Goal: Task Accomplishment & Management: Manage account settings

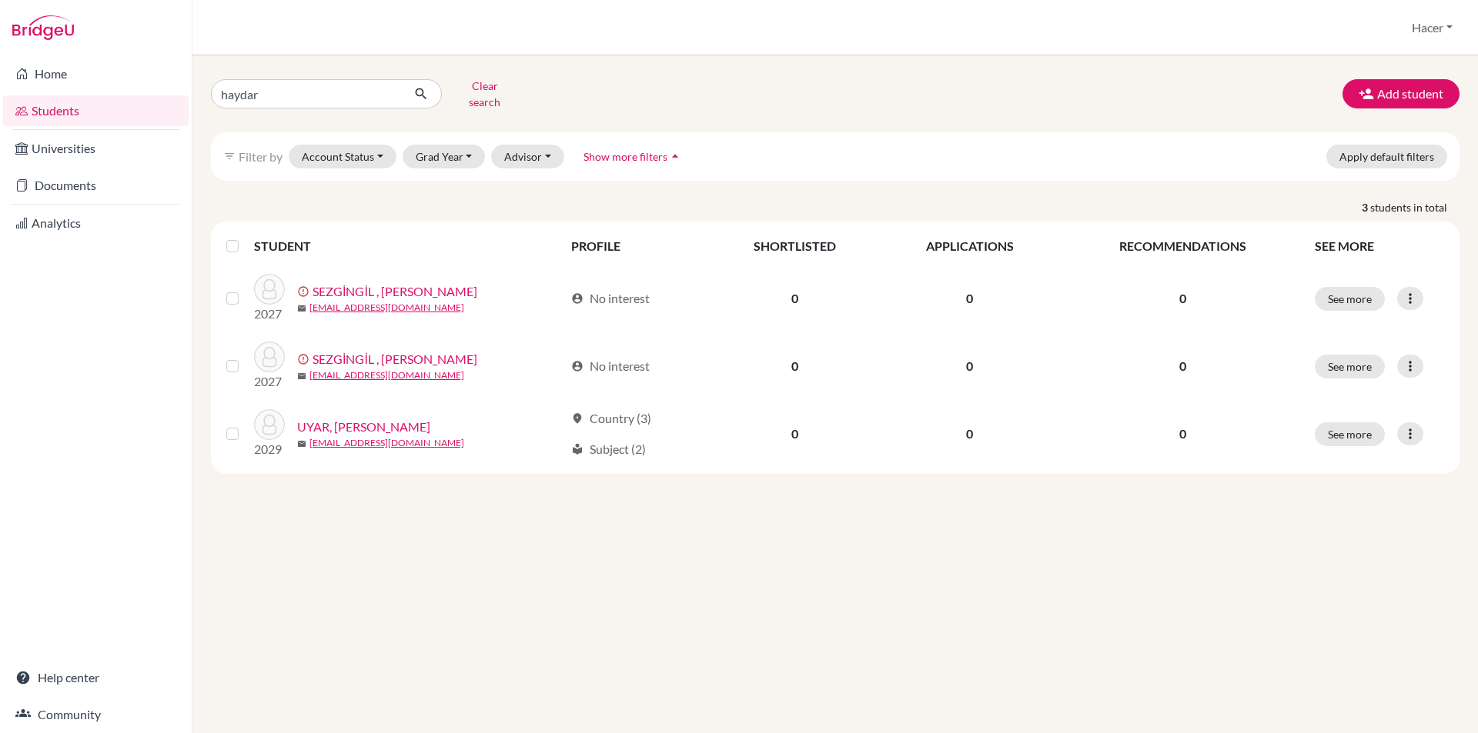
click at [213, 97] on input "haydar" at bounding box center [306, 93] width 191 height 29
type input "[PERSON_NAME]"
click button "submit" at bounding box center [421, 93] width 41 height 29
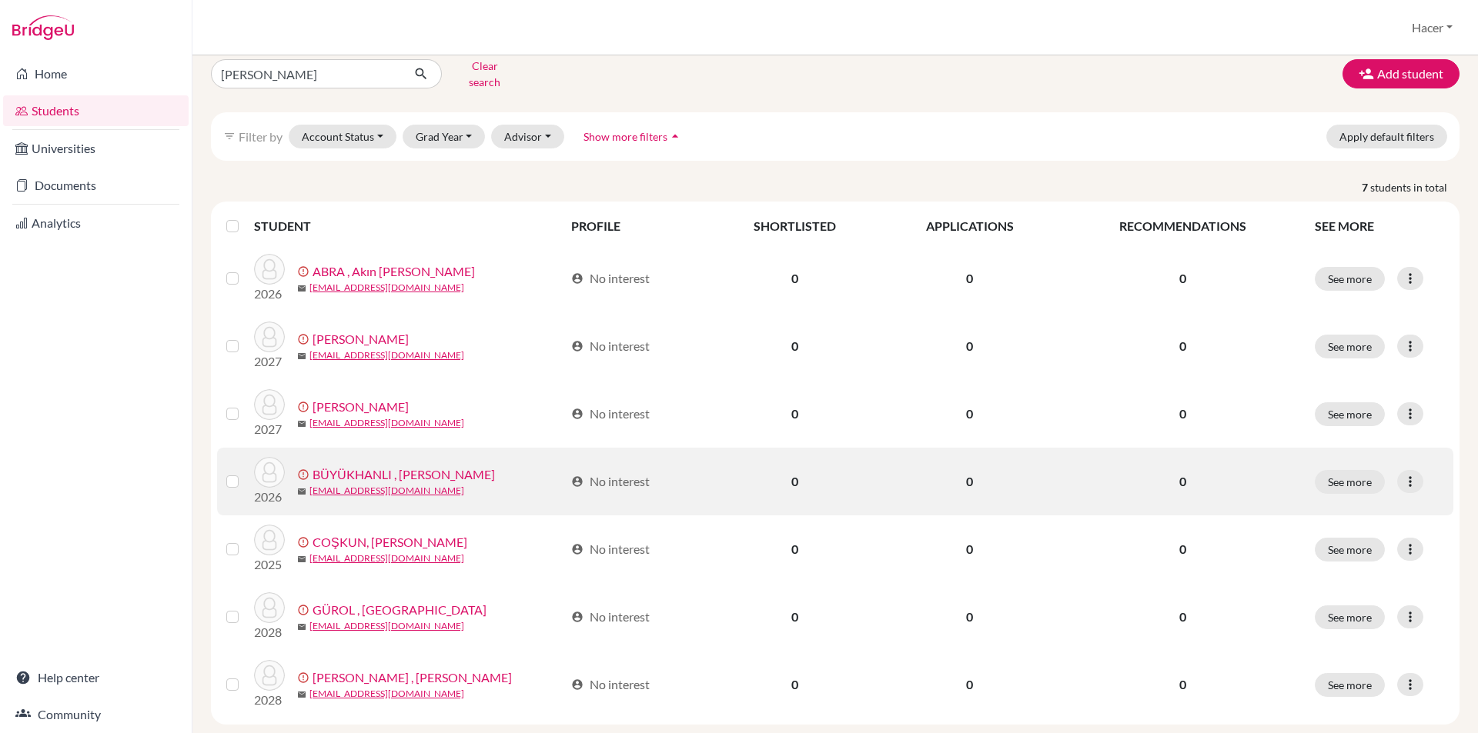
scroll to position [38, 0]
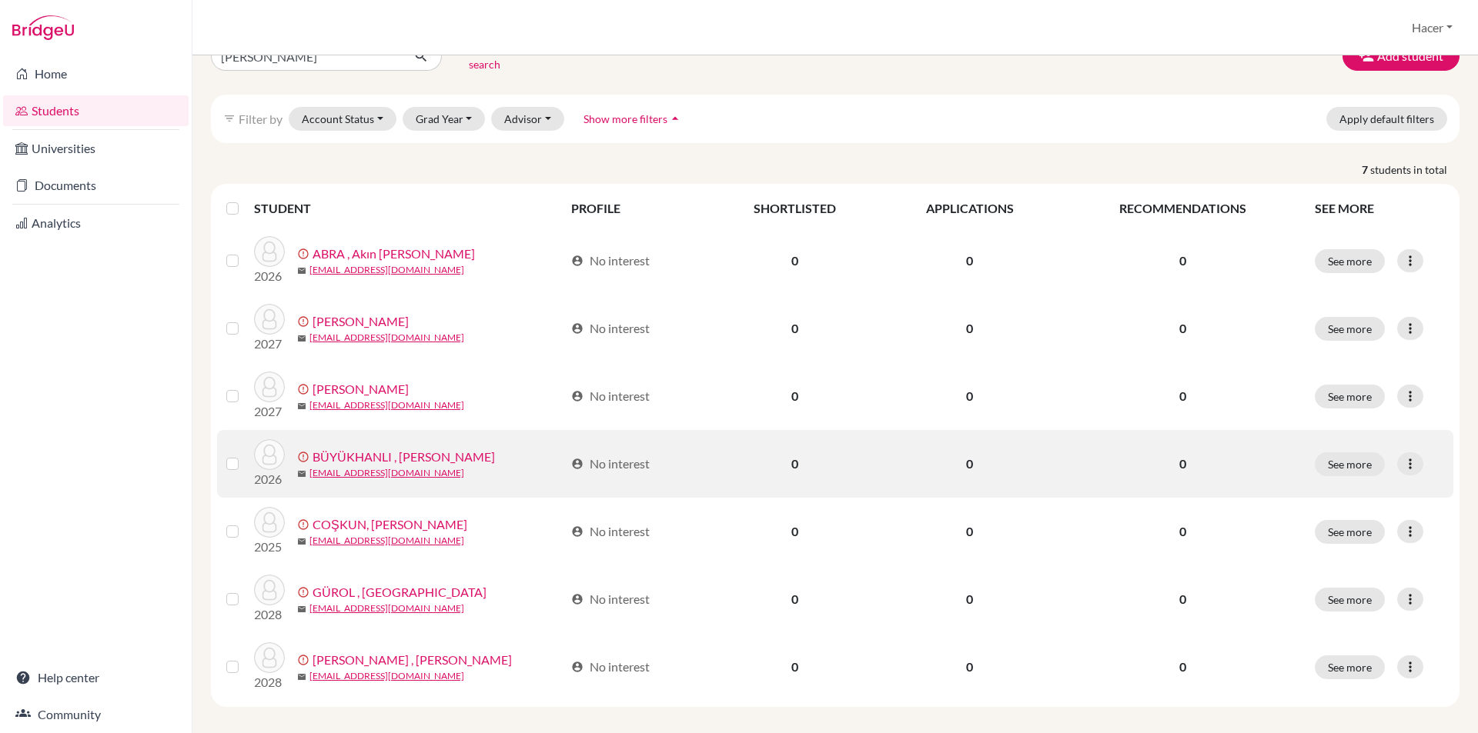
click at [441, 448] on link "BÜYÜKHANLI , [PERSON_NAME]" at bounding box center [403, 457] width 182 height 18
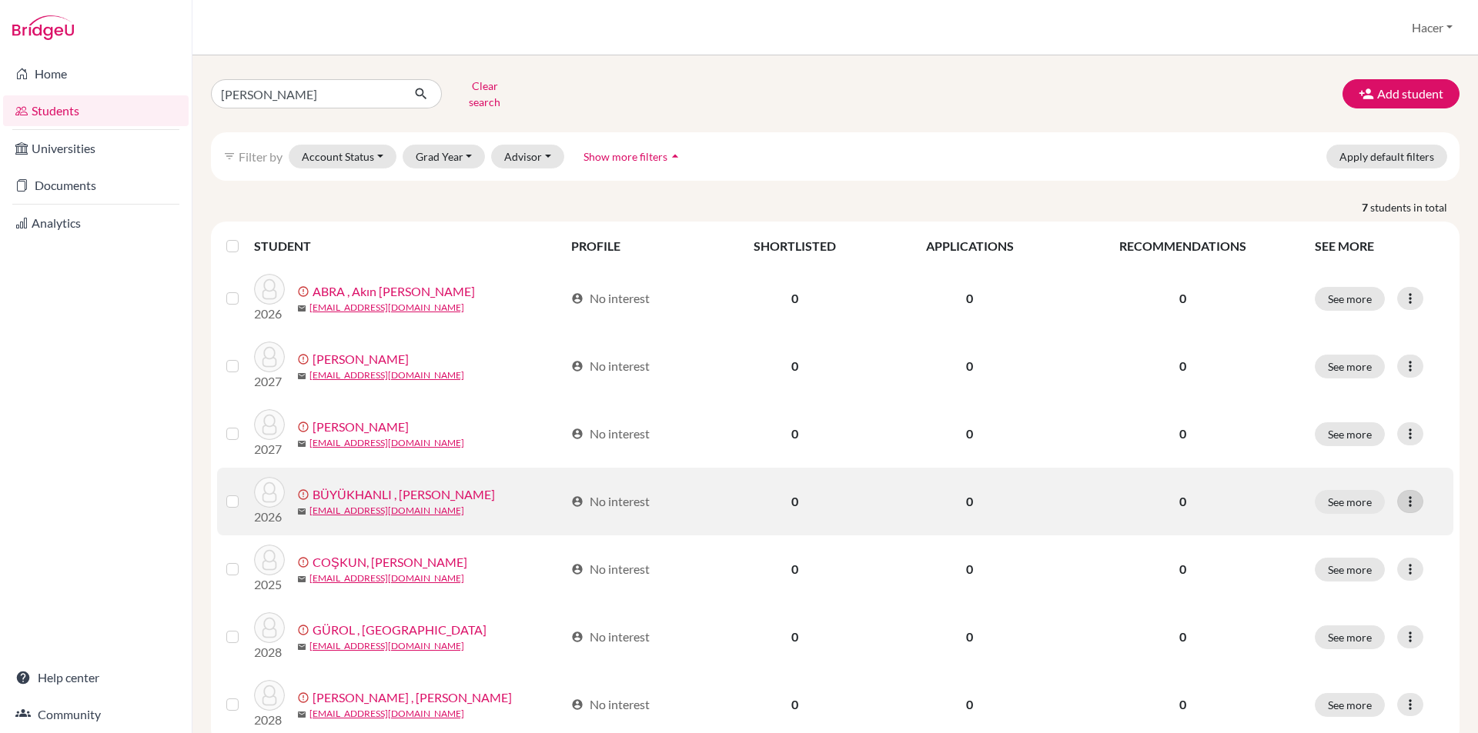
click at [1402, 495] on icon at bounding box center [1409, 501] width 15 height 15
click at [1359, 571] on button "Resend invite email" at bounding box center [1340, 583] width 139 height 25
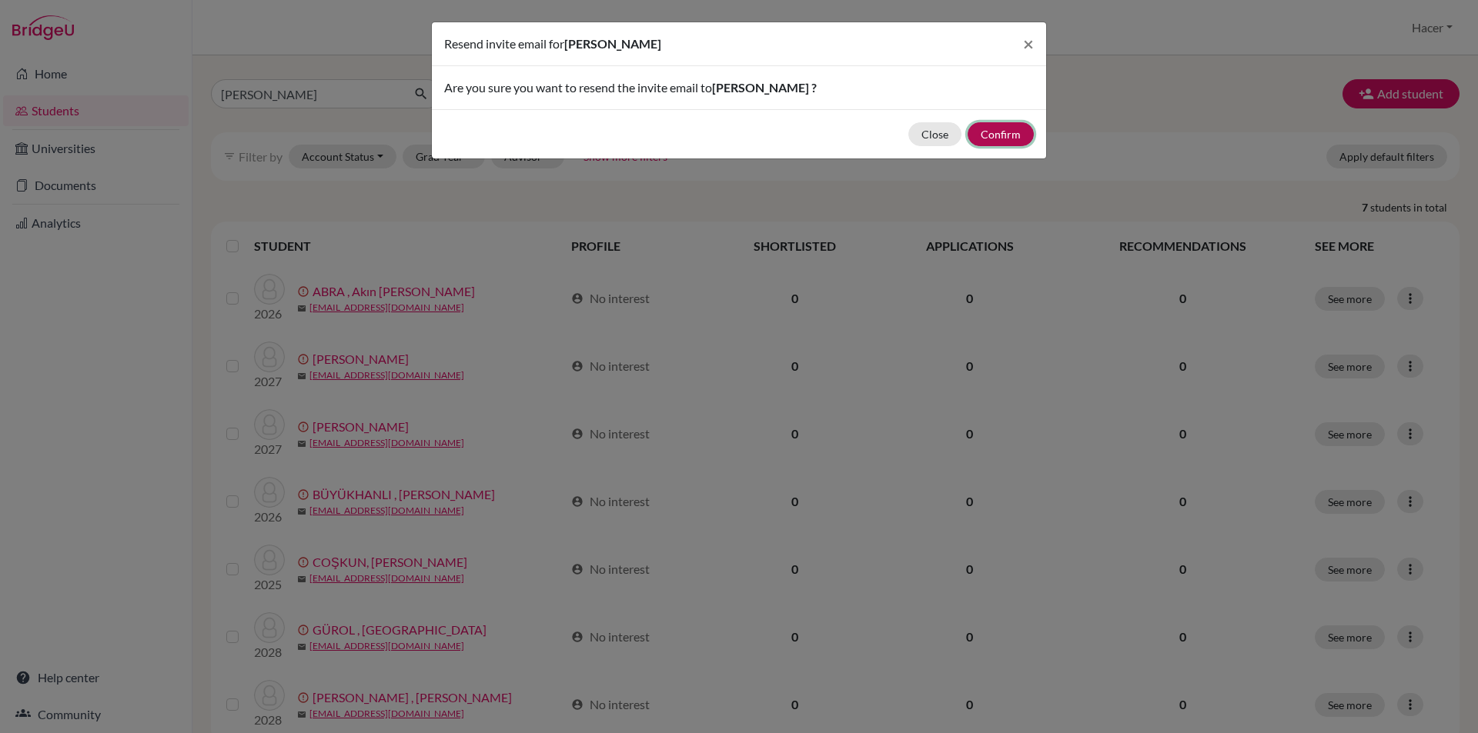
click at [1012, 140] on button "Confirm" at bounding box center [1000, 134] width 66 height 24
